Goal: Navigation & Orientation: Find specific page/section

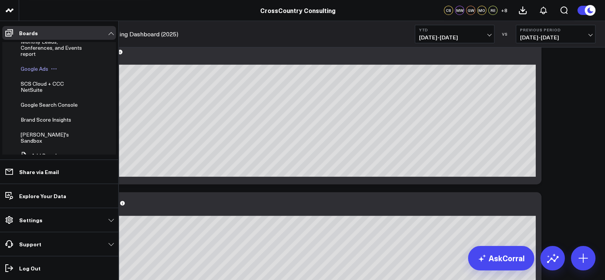
scroll to position [299, 0]
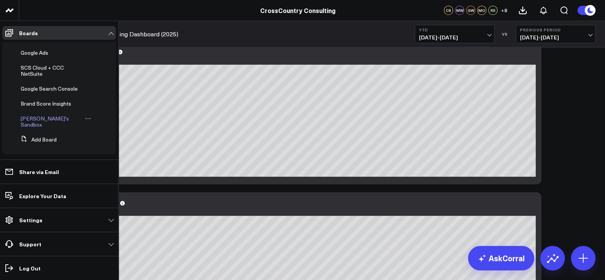
click at [42, 127] on span "[PERSON_NAME]'s Sandbox" at bounding box center [45, 121] width 48 height 13
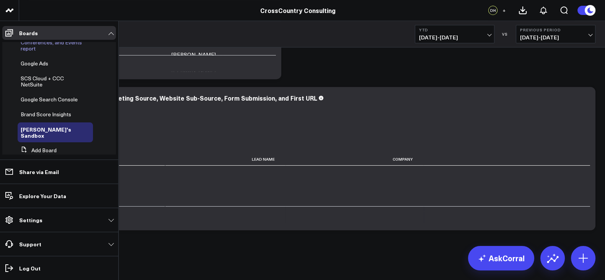
scroll to position [240, 0]
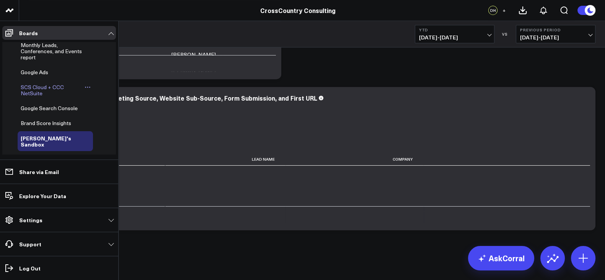
click at [30, 97] on span "SCS Cloud + CCC NetSuite" at bounding box center [42, 89] width 43 height 13
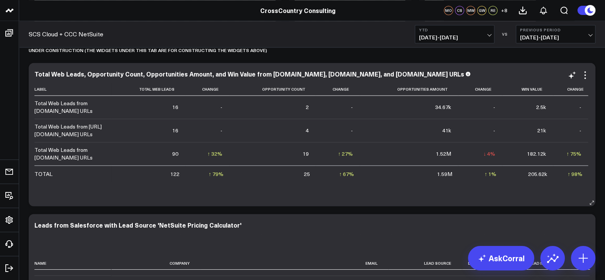
scroll to position [1843, 0]
